Goal: Obtain resource: Obtain resource

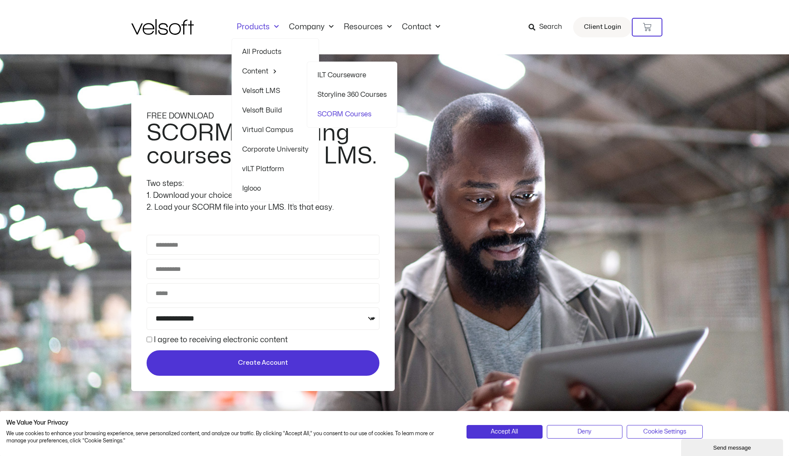
click at [335, 117] on link "SCORM Courses" at bounding box center [351, 114] width 69 height 20
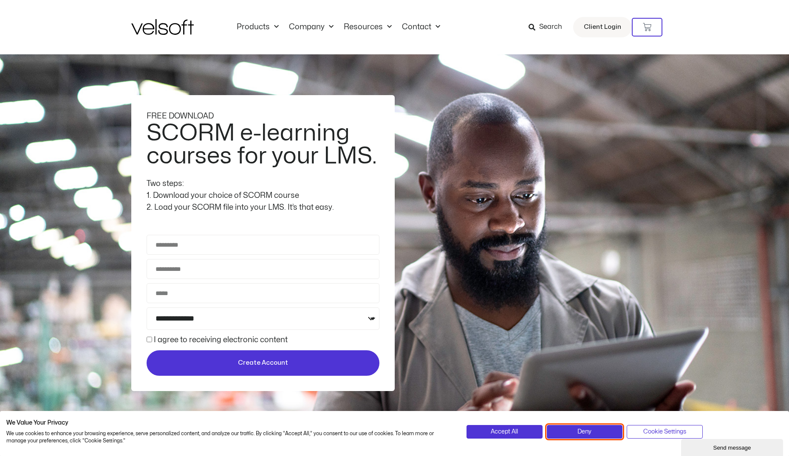
click at [600, 429] on button "Deny" at bounding box center [585, 432] width 76 height 14
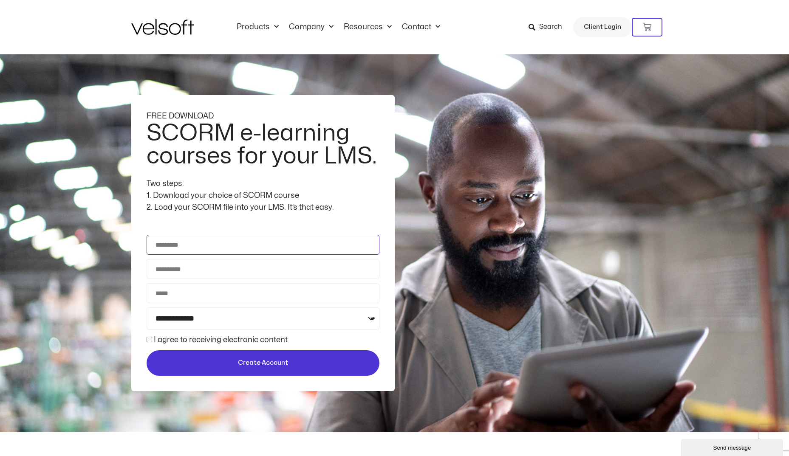
click at [231, 246] on input "Full Name" at bounding box center [263, 245] width 233 height 20
type input "*"
type input "******"
type input "**********"
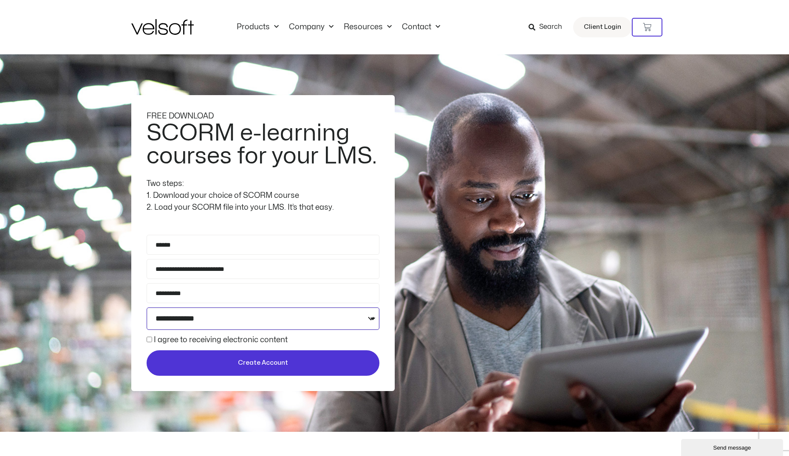
click at [212, 316] on select "**********" at bounding box center [263, 318] width 233 height 23
select select "**********"
click at [147, 307] on select "**********" at bounding box center [263, 318] width 233 height 23
click at [203, 366] on span "Create Account" at bounding box center [262, 363] width 217 height 10
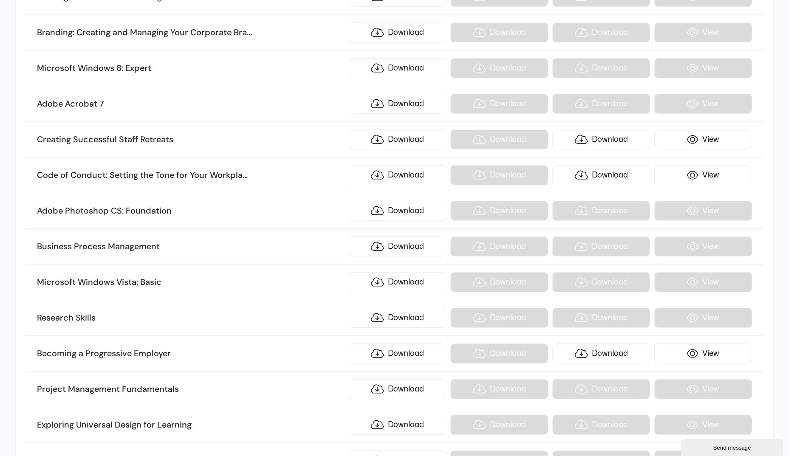
scroll to position [6239, 0]
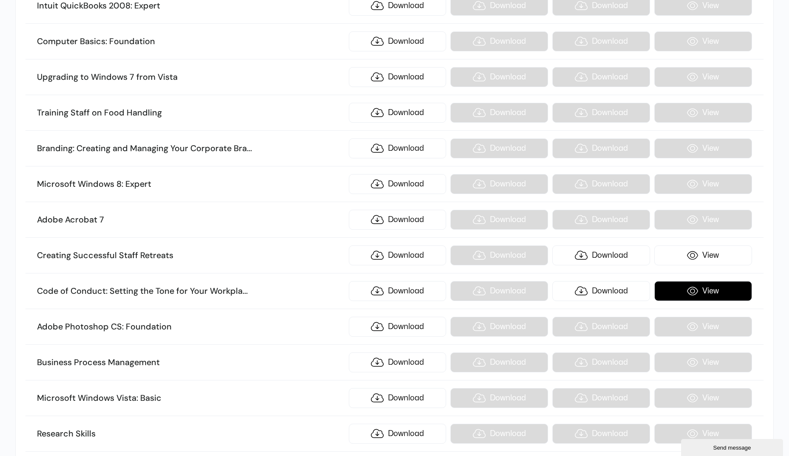
click at [715, 297] on link "View" at bounding box center [703, 291] width 98 height 20
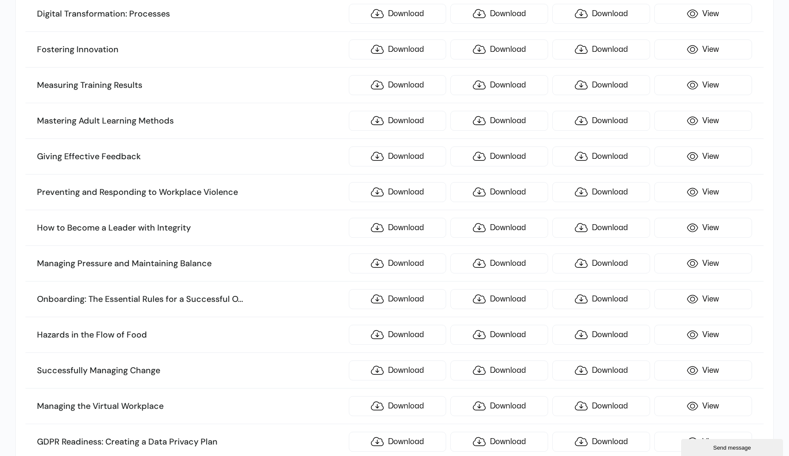
scroll to position [4170, 0]
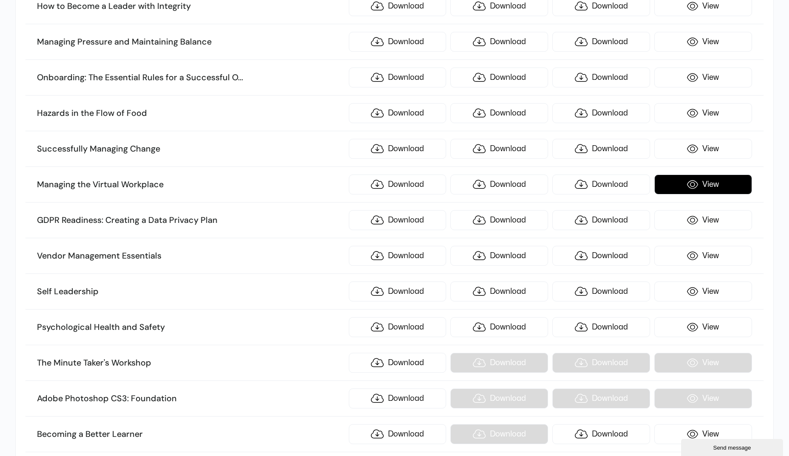
click at [687, 181] on link "View" at bounding box center [703, 185] width 98 height 20
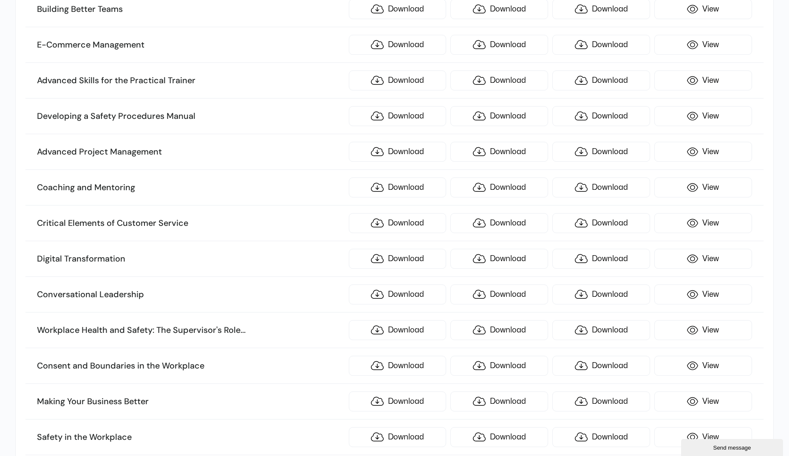
scroll to position [0, 0]
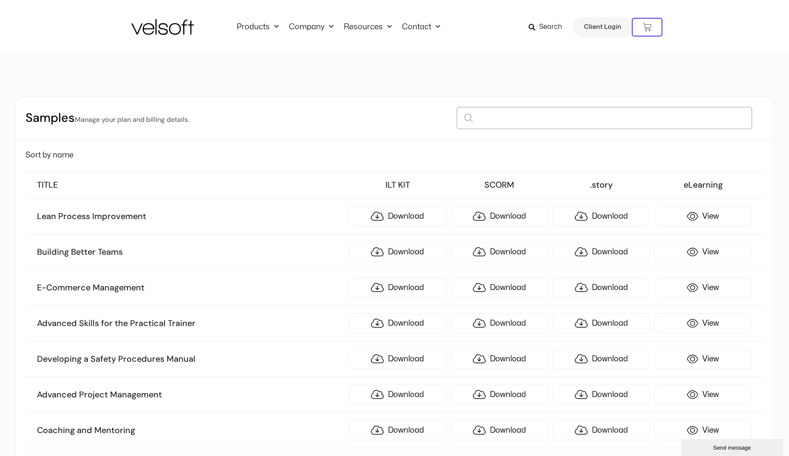
click at [526, 118] on input at bounding box center [604, 118] width 295 height 22
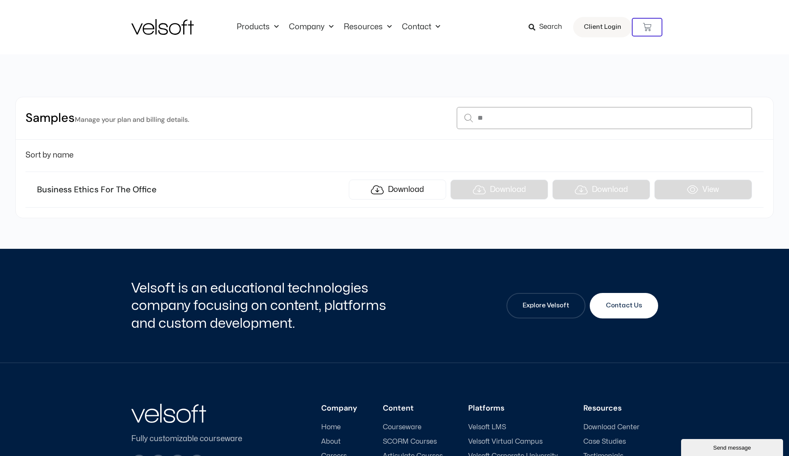
type input "*"
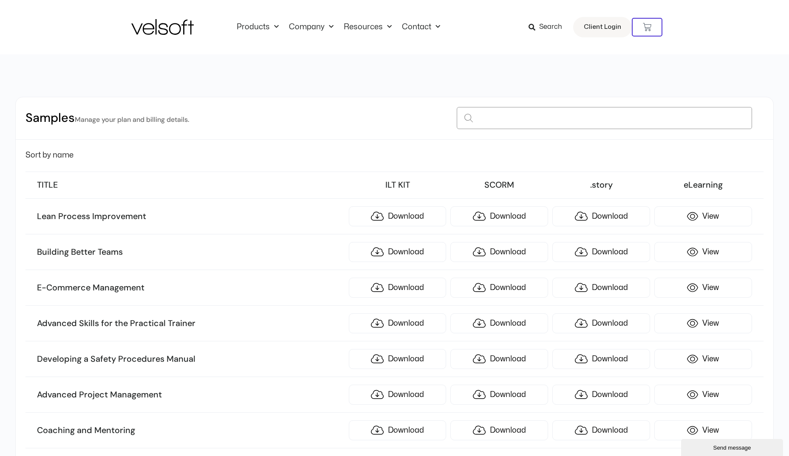
type input "*"
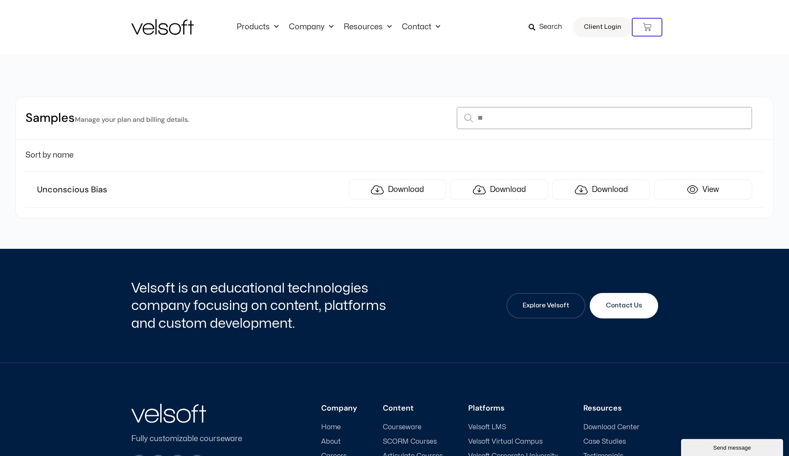
type input "*"
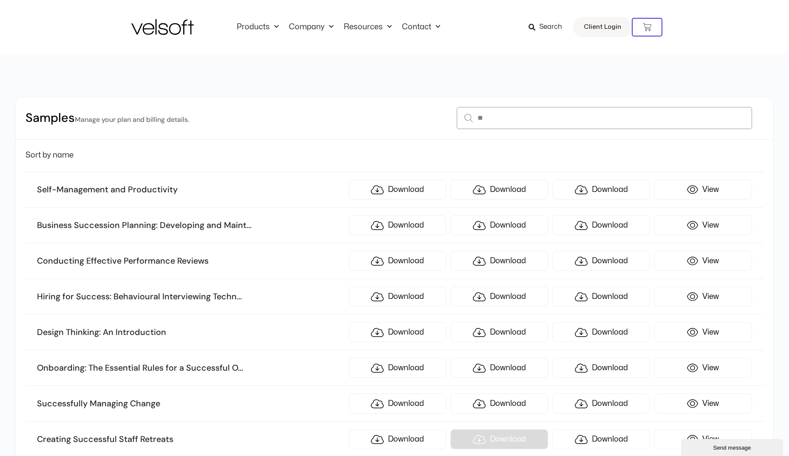
type input "*"
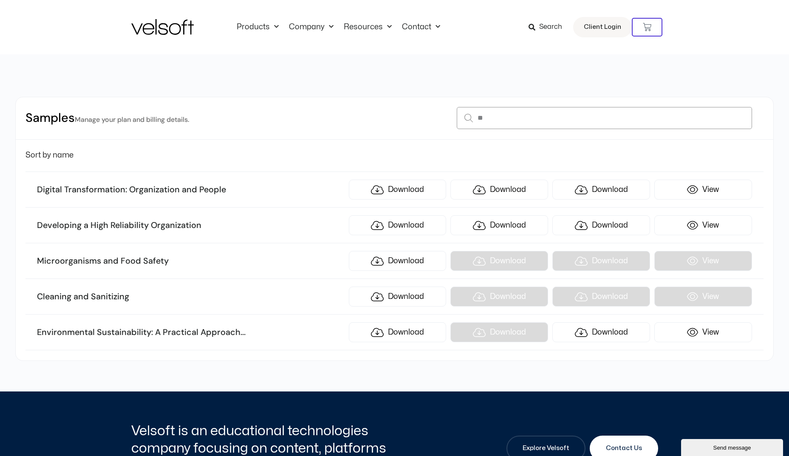
type input "*"
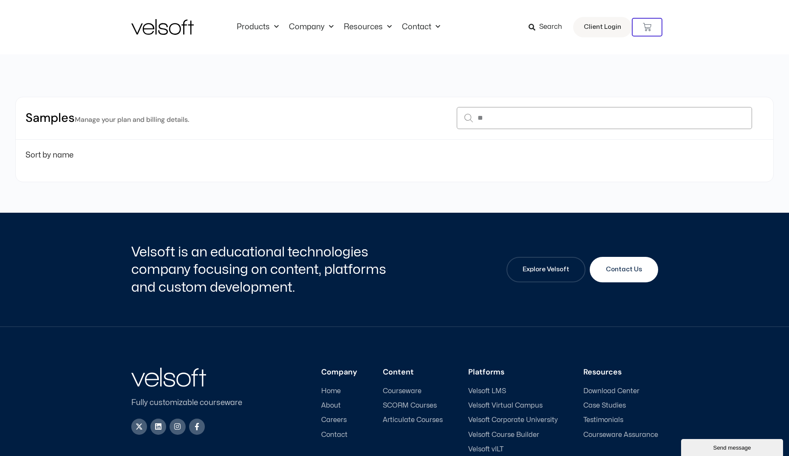
type input "*"
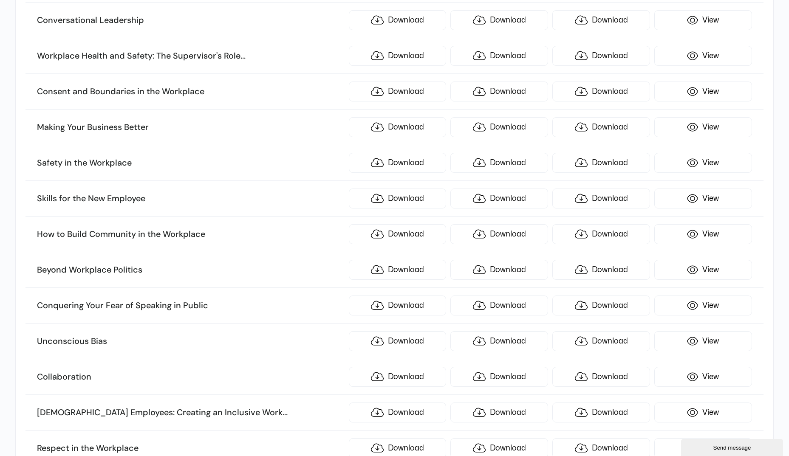
scroll to position [560, 0]
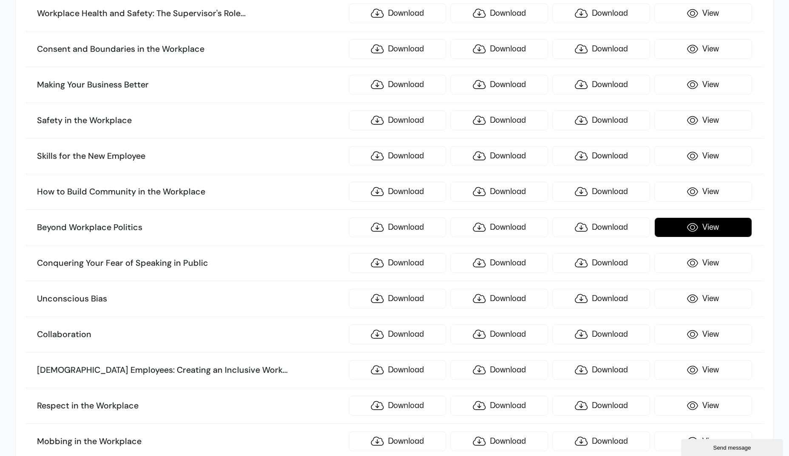
click at [706, 228] on link "View" at bounding box center [703, 227] width 98 height 20
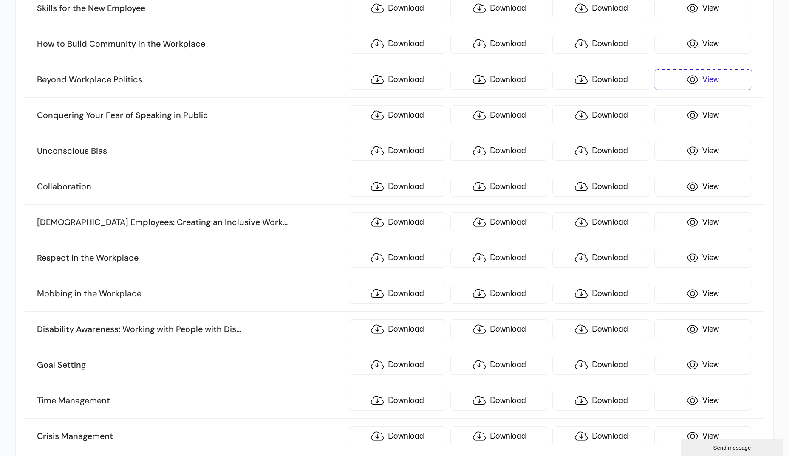
scroll to position [771, 0]
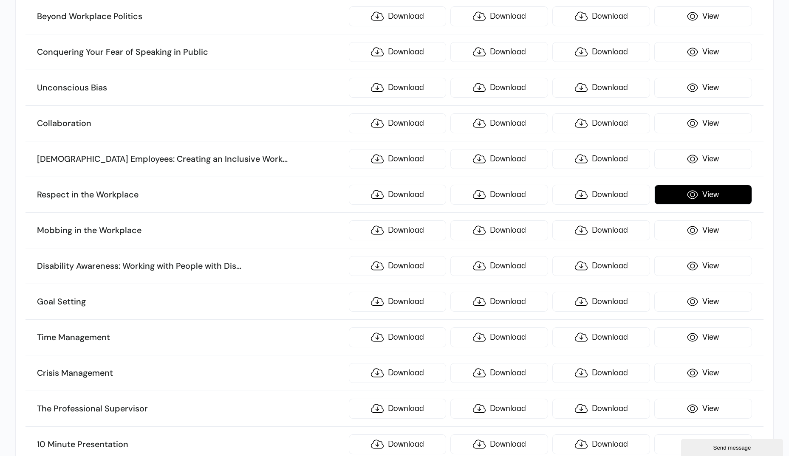
click at [679, 195] on link "View" at bounding box center [703, 195] width 98 height 20
